Goal: Task Accomplishment & Management: Use online tool/utility

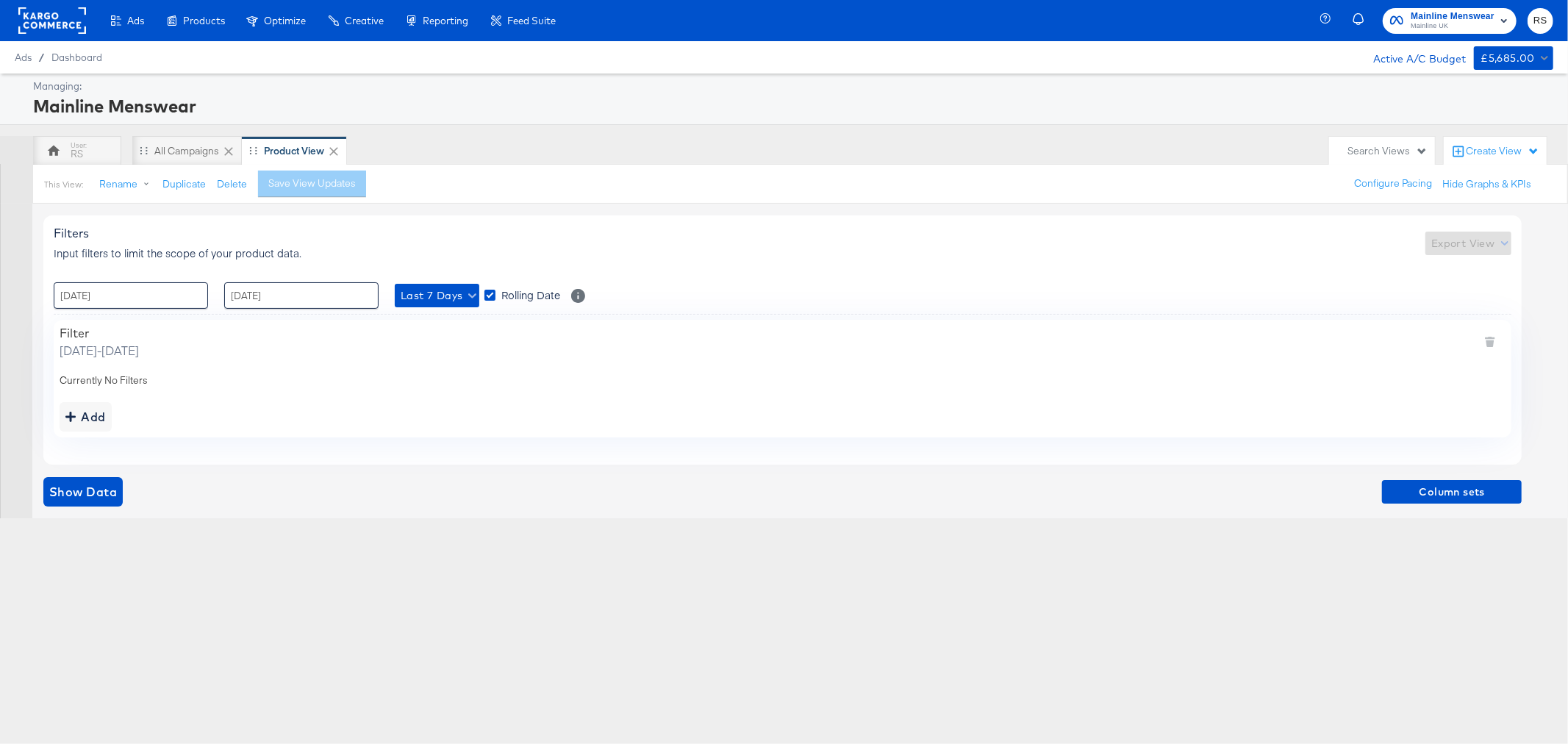
click at [181, 278] on div "Filters Input filters to limit the scope of your product data. Export View : [D…" at bounding box center [782, 339] width 1479 height 249
click at [177, 295] on input "[DATE]" at bounding box center [131, 295] width 154 height 26
drag, startPoint x: 623, startPoint y: 234, endPoint x: 525, endPoint y: 265, distance: 102.8
click at [623, 235] on div "Filters Input filters to limit the scope of your product data. Export View" at bounding box center [783, 243] width 1458 height 35
click at [414, 305] on button "Last 7 Days" at bounding box center [437, 296] width 84 height 24
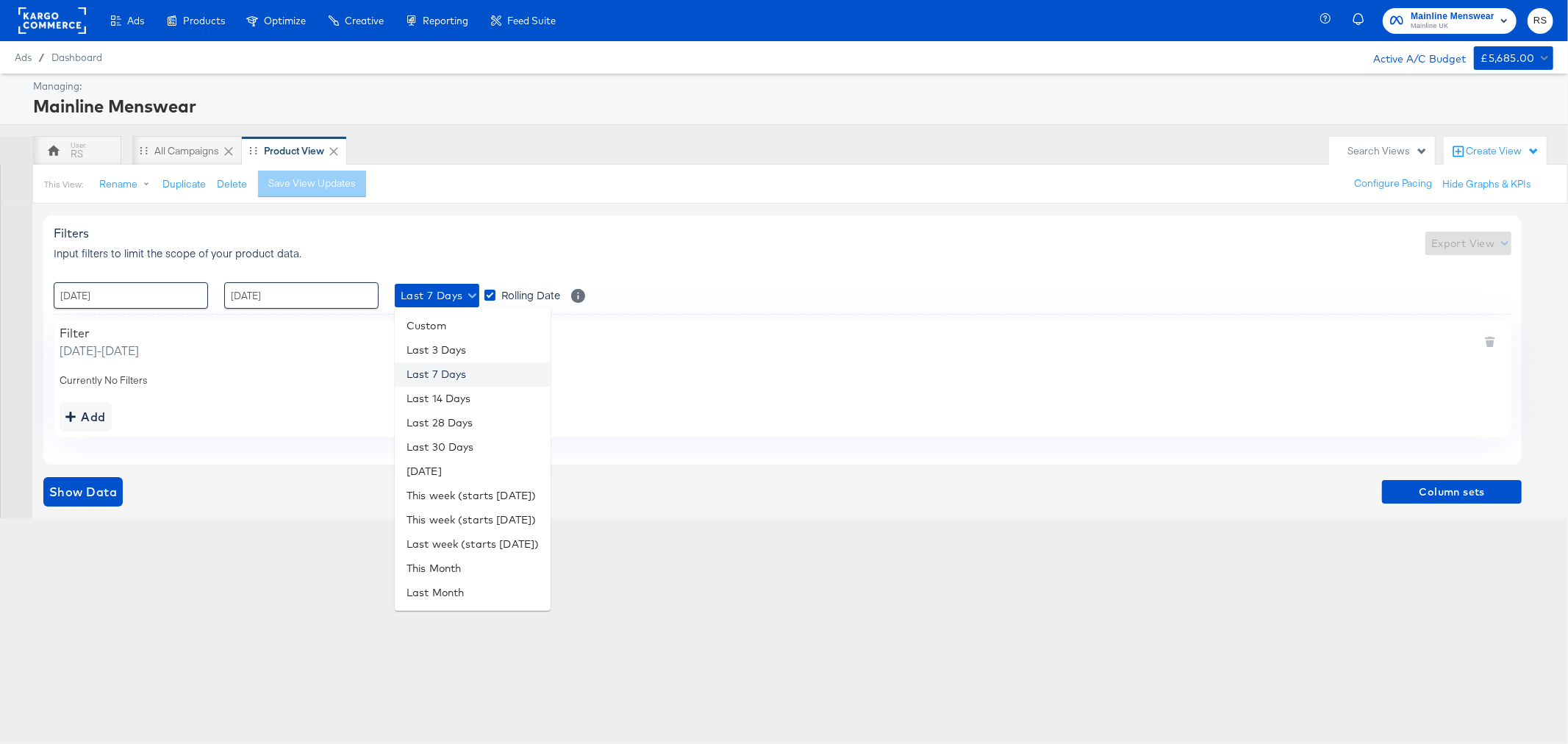
click at [423, 372] on li "Last 7 Days" at bounding box center [472, 375] width 156 height 24
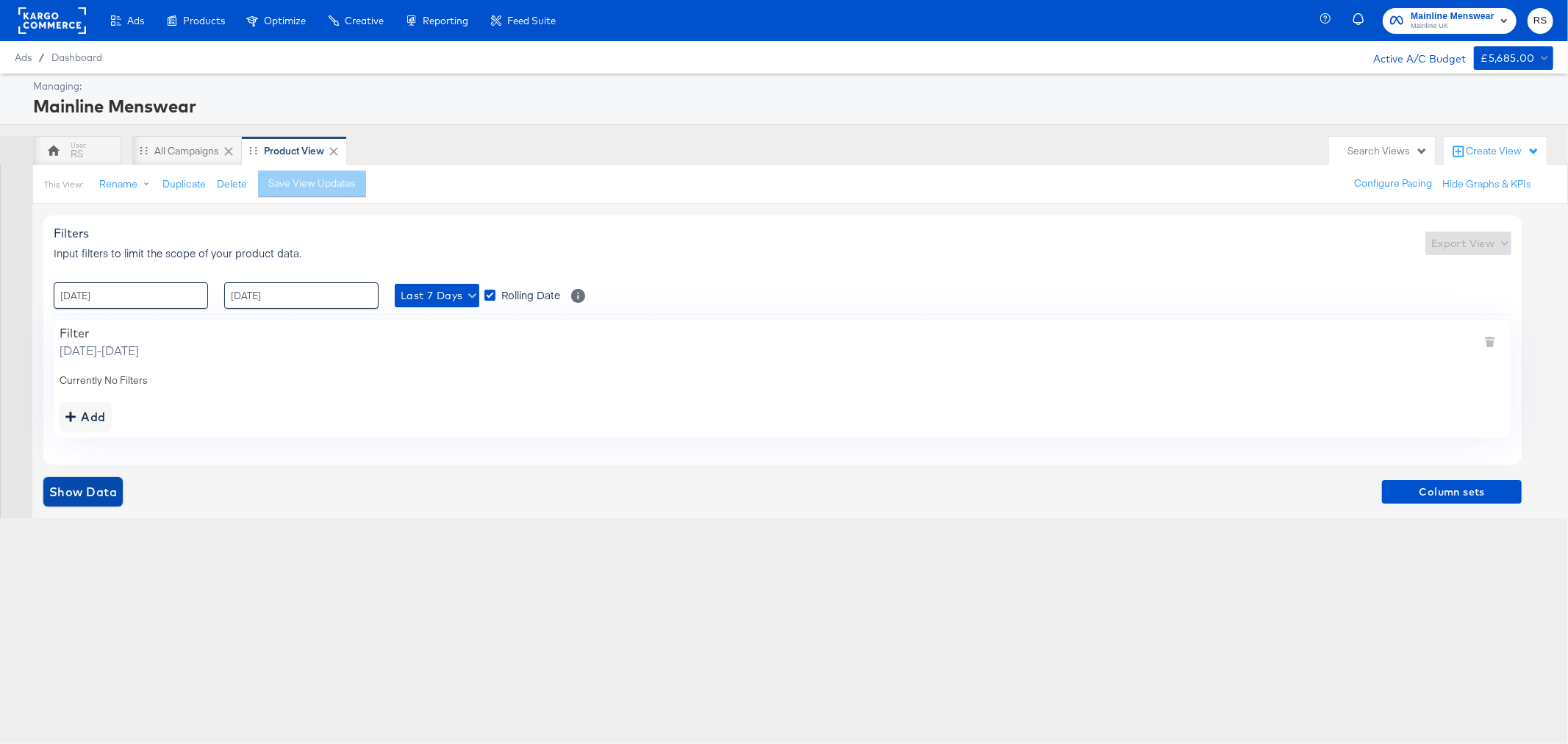
click at [101, 489] on span "Show Data" at bounding box center [83, 492] width 67 height 20
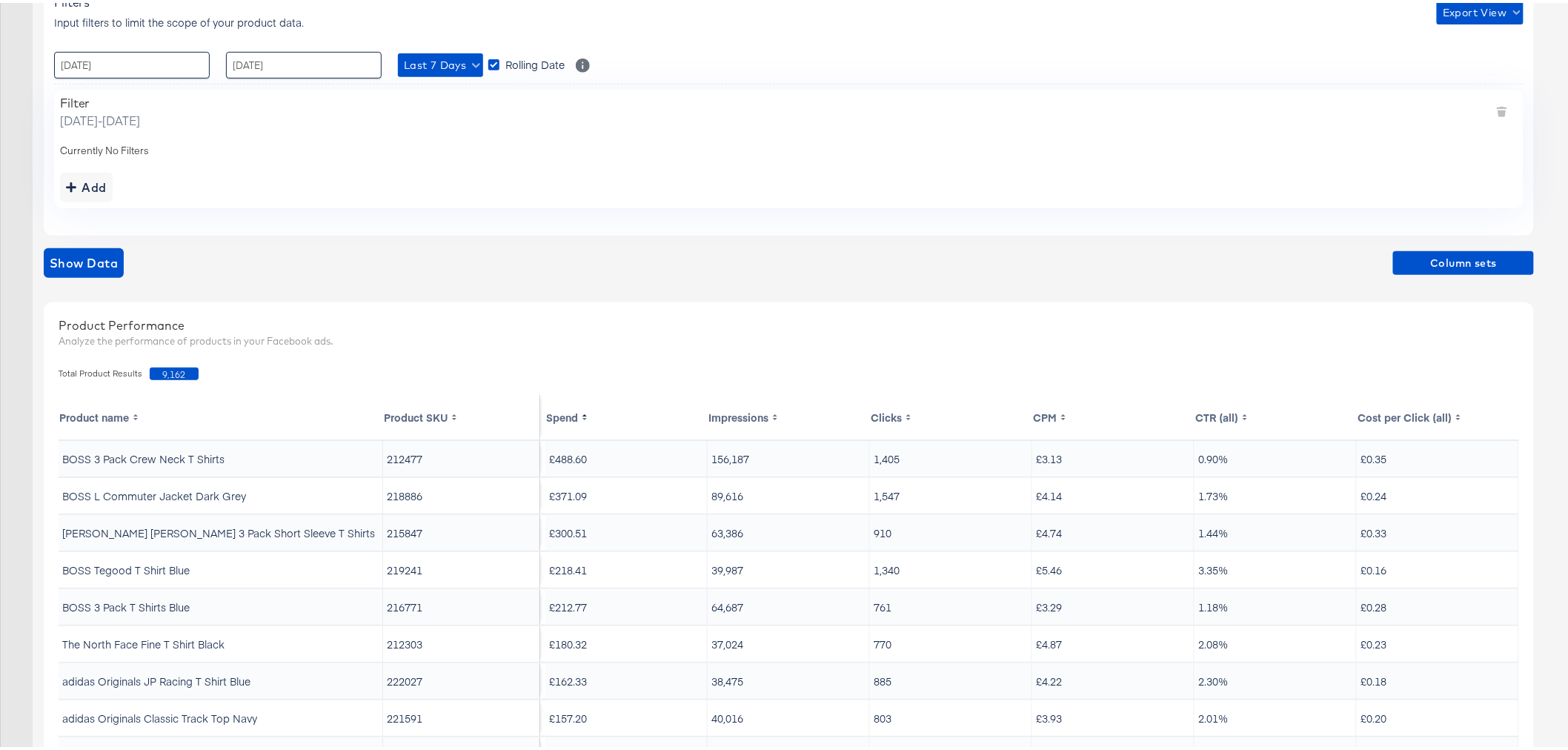
scroll to position [344, 0]
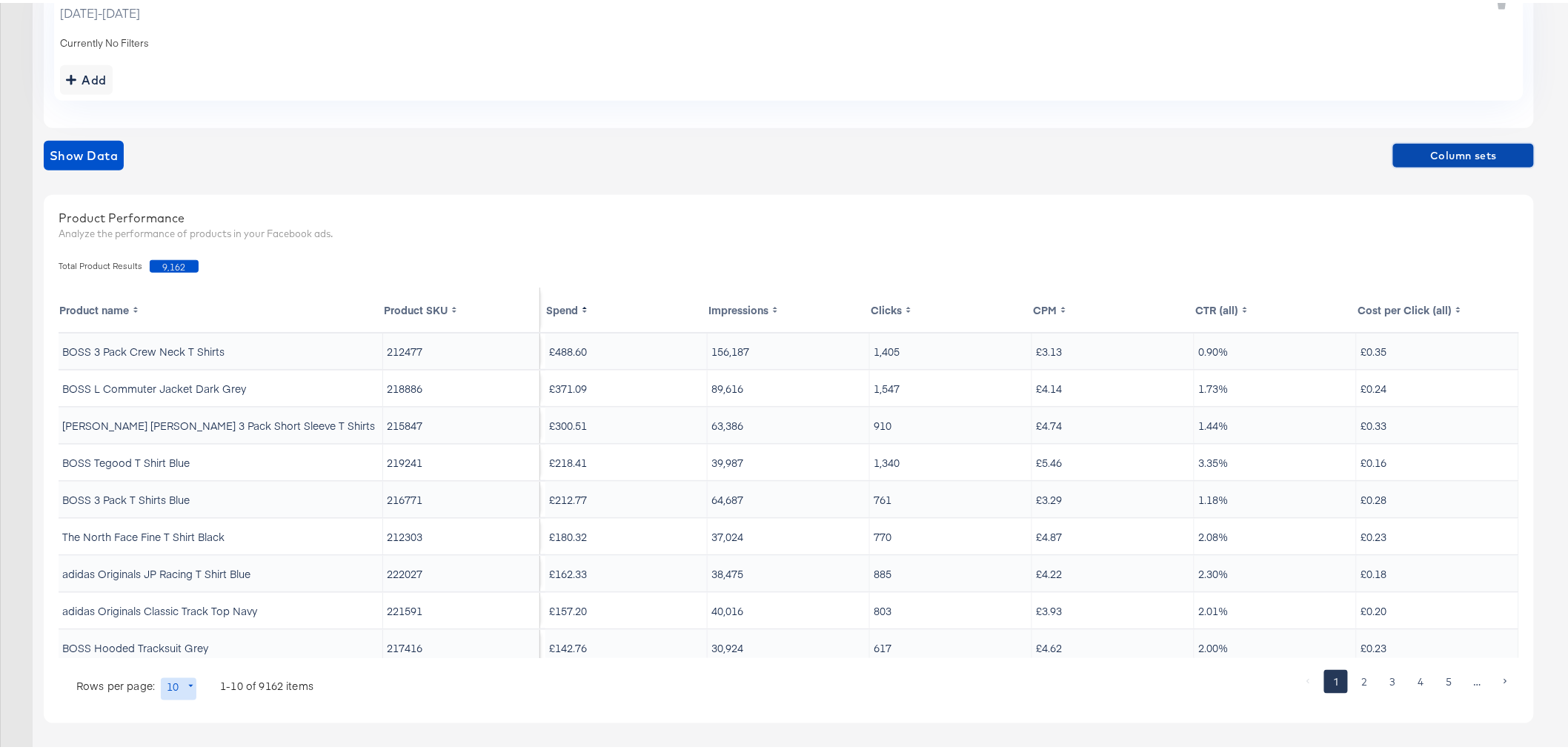
click at [1435, 159] on span "Column sets" at bounding box center [1463, 153] width 129 height 19
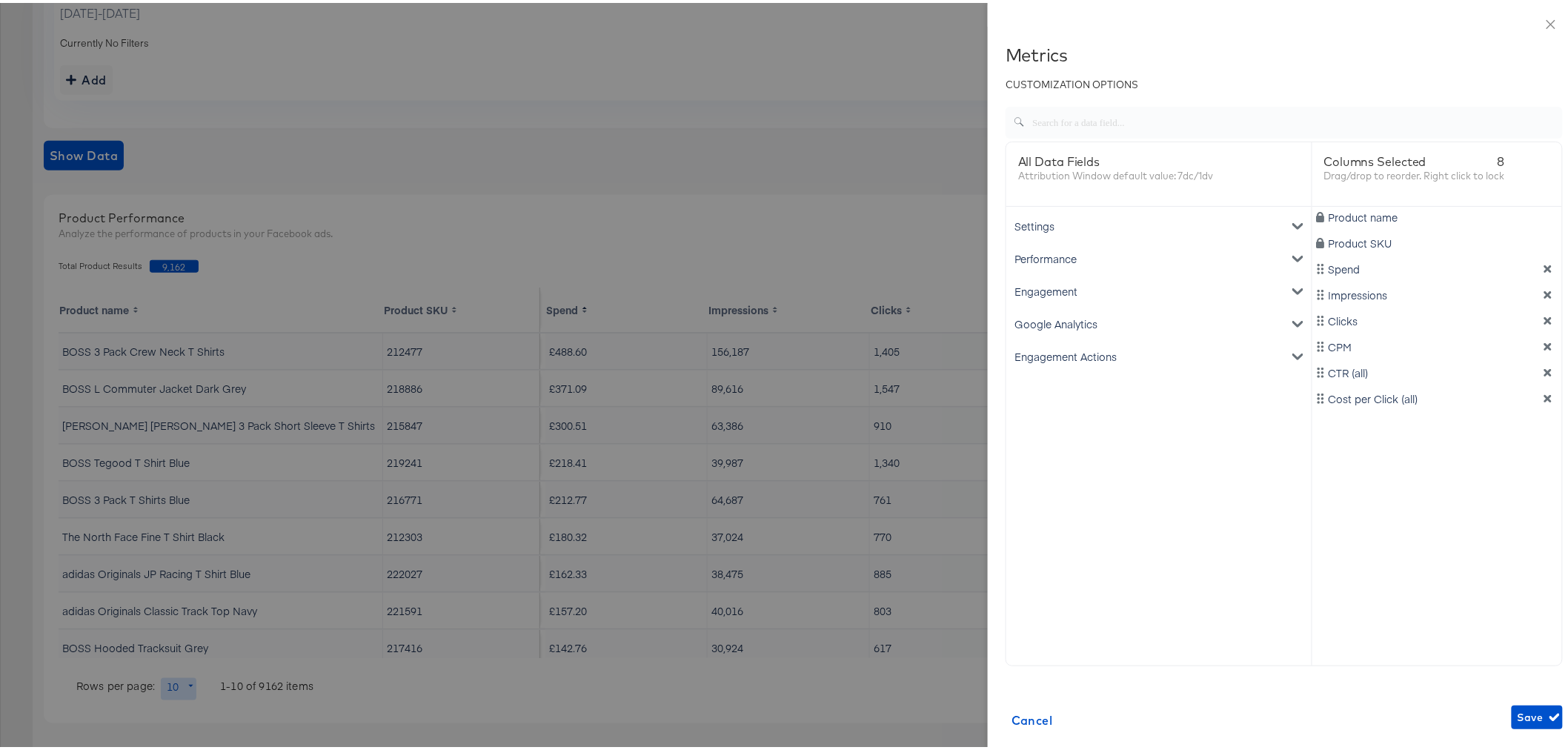
click at [1067, 327] on div "Google Analytics" at bounding box center [1158, 321] width 299 height 32
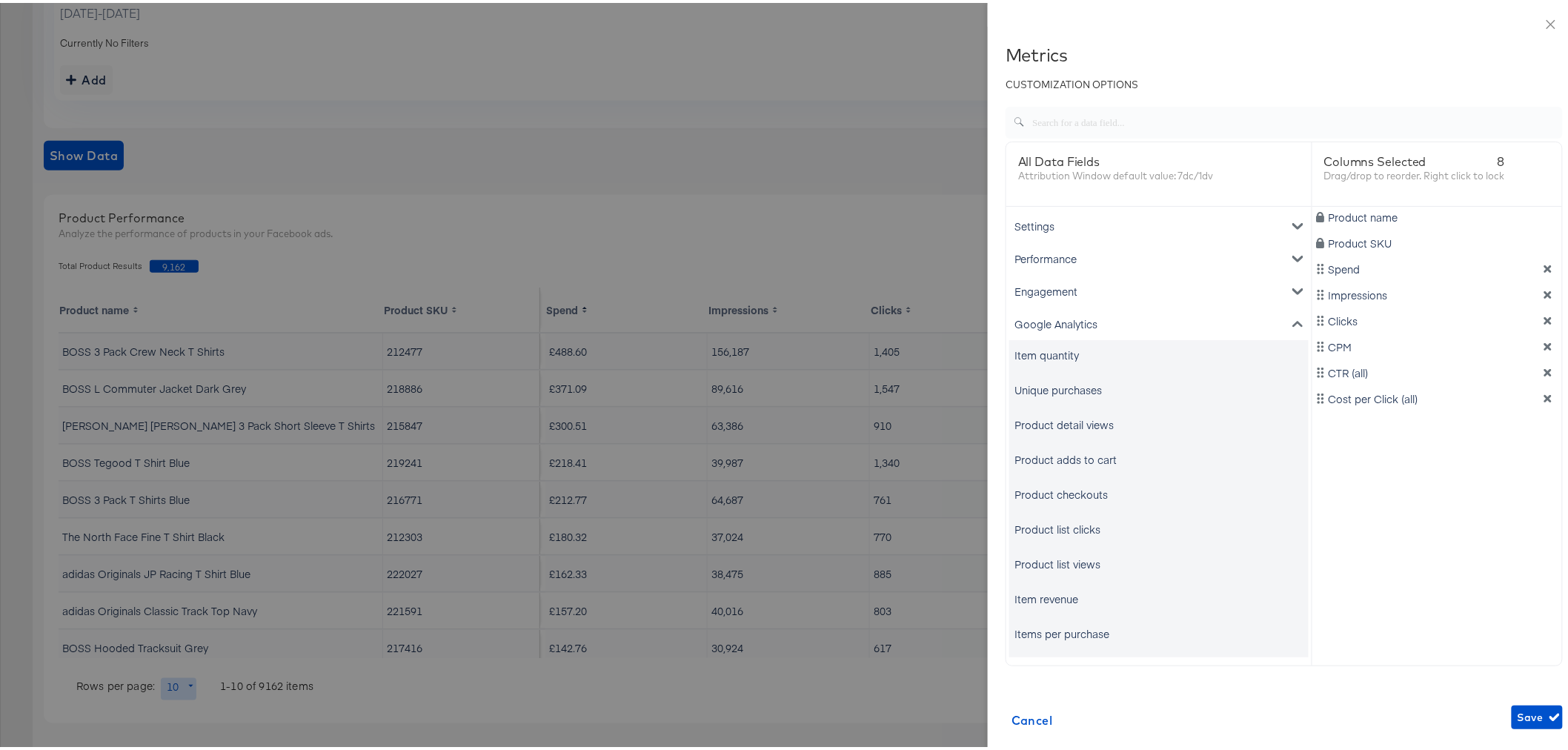
click at [1031, 388] on div "Unique purchases" at bounding box center [1057, 386] width 88 height 14
click at [1033, 597] on div "Item revenue" at bounding box center [1045, 595] width 64 height 14
click at [1543, 287] on icon "dimension-list" at bounding box center [1548, 292] width 10 height 10
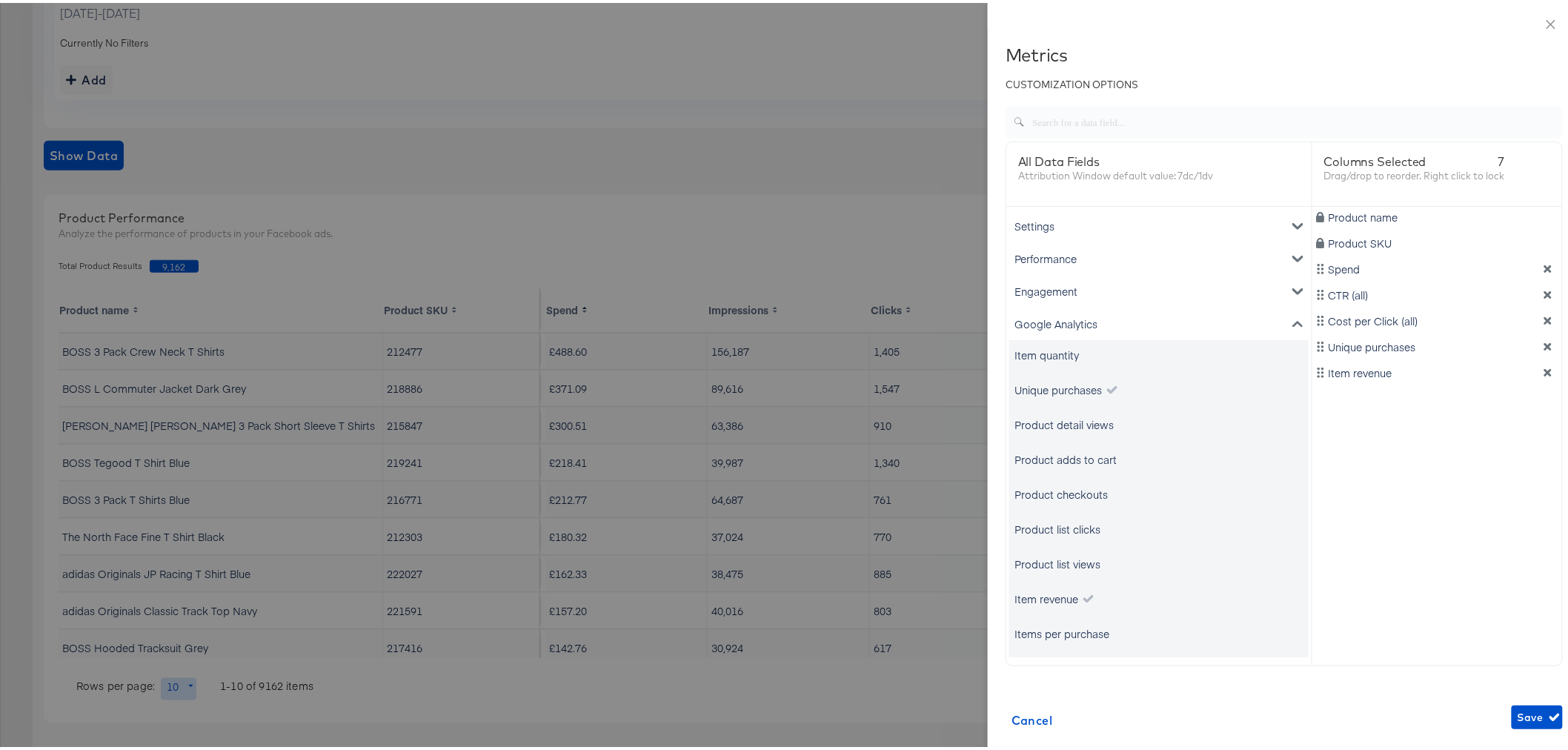
click at [1543, 287] on icon "dimension-list" at bounding box center [1548, 292] width 10 height 10
click at [1549, 716] on icon "button" at bounding box center [1554, 714] width 10 height 10
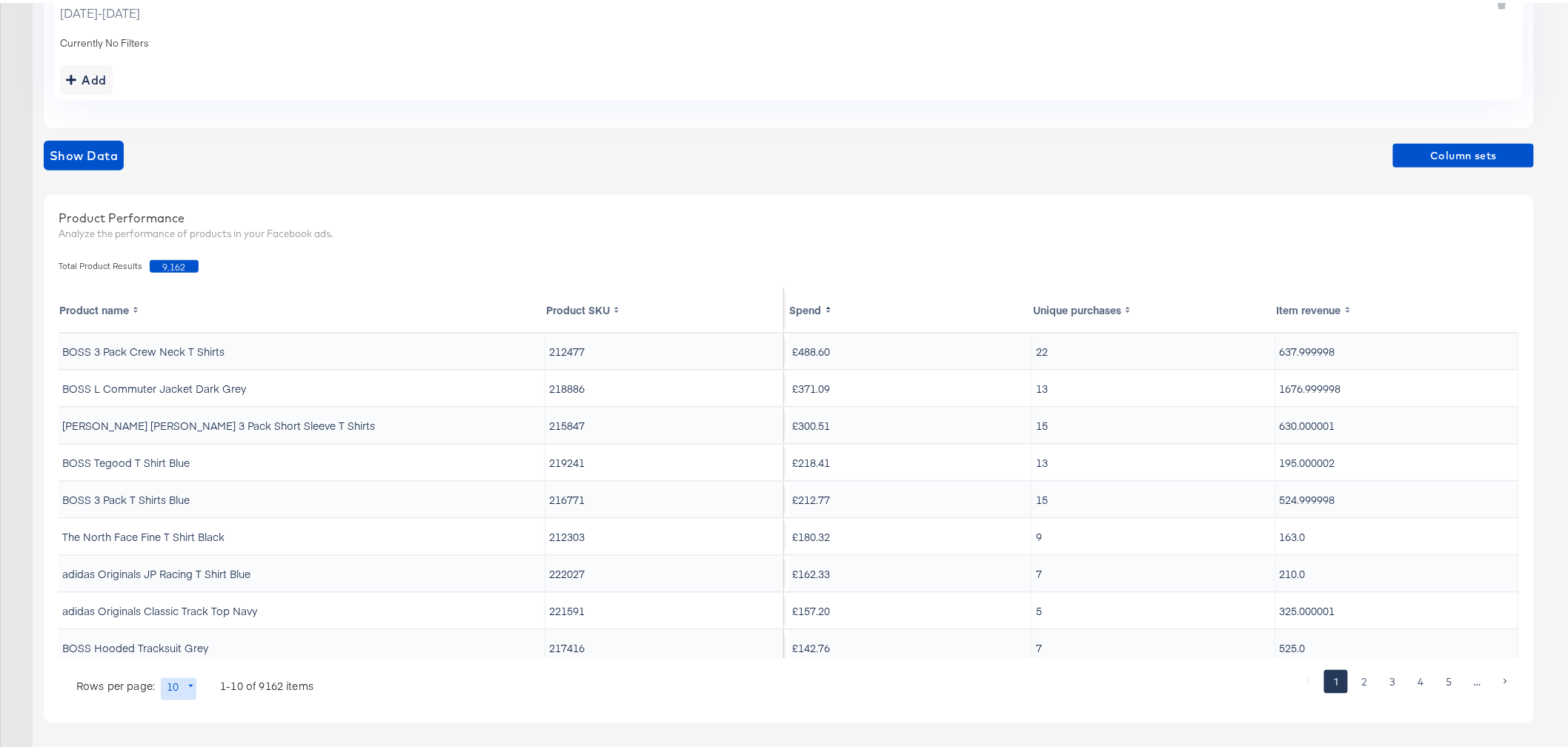
click at [171, 685] on body "Ads Ads Dashboard Main dashboard for Media Buying. New Campaign Create a new ca…" at bounding box center [790, 203] width 1580 height 1094
click at [194, 594] on li "20" at bounding box center [184, 598] width 48 height 25
type input "20"
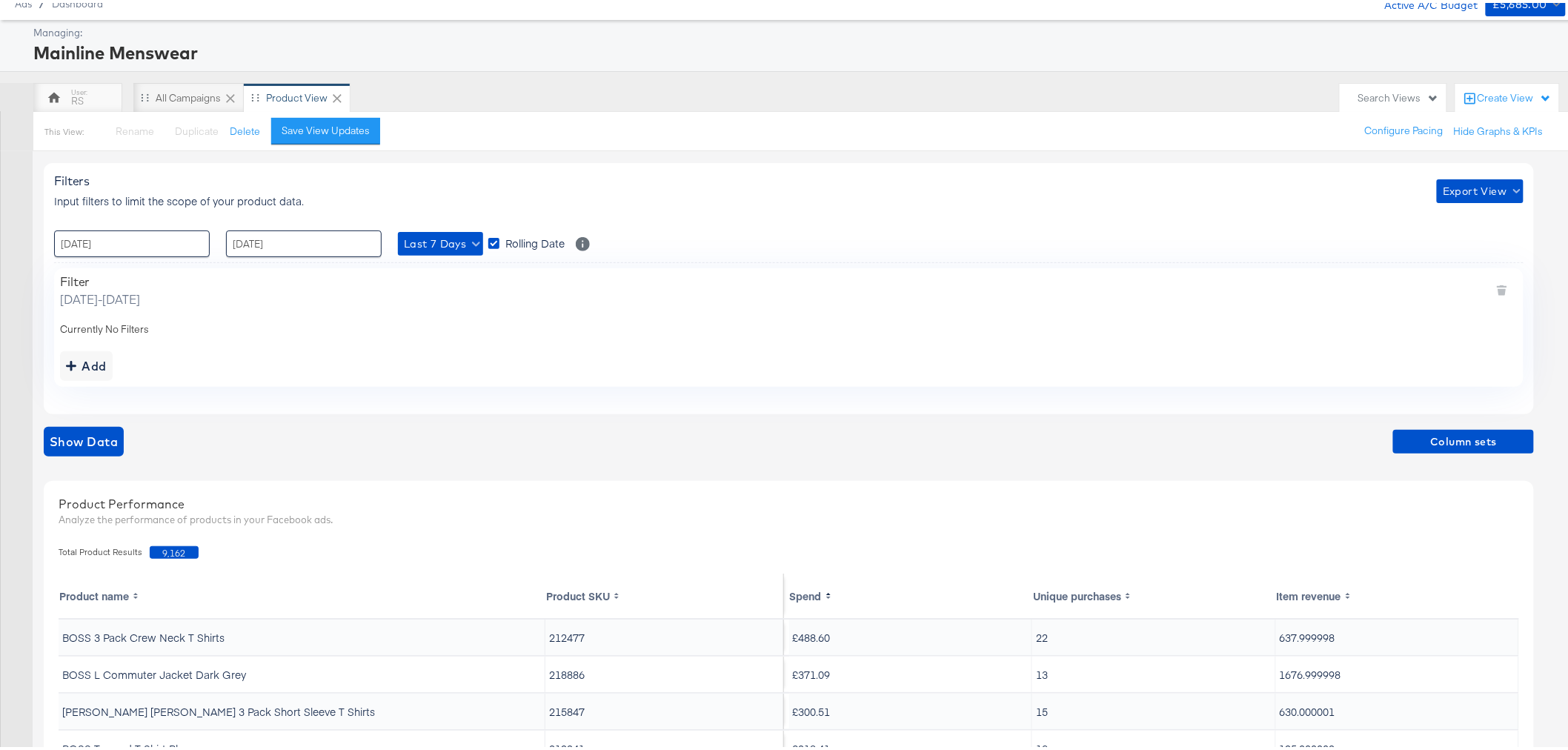
scroll to position [0, 0]
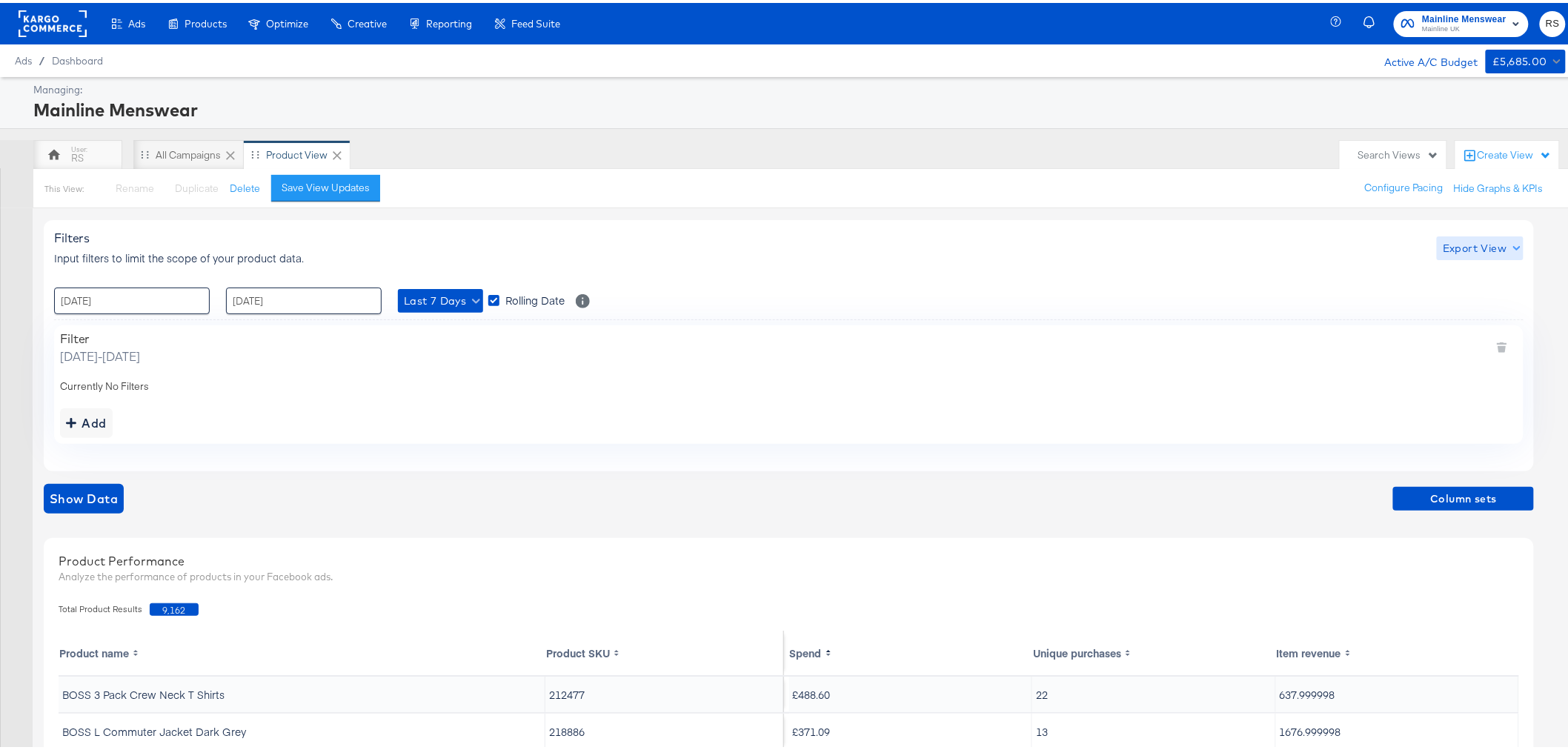
click at [1472, 253] on span "Export View" at bounding box center [1480, 246] width 75 height 19
click at [1472, 276] on link "Current View" at bounding box center [1482, 276] width 68 height 15
